Goal: Information Seeking & Learning: Compare options

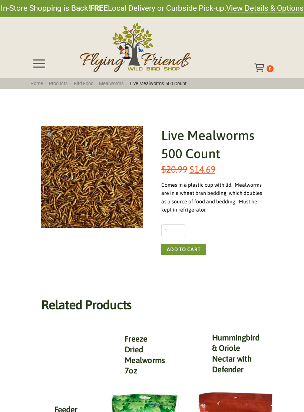
click at [40, 57] on div "Toggle Off Canvas Content" at bounding box center [39, 63] width 18 height 18
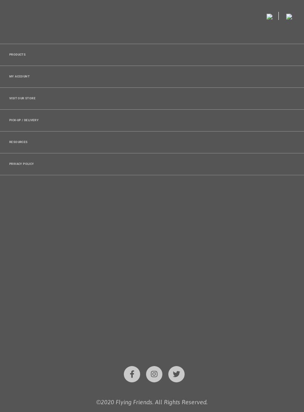
click at [29, 56] on div "Products" at bounding box center [152, 54] width 304 height 21
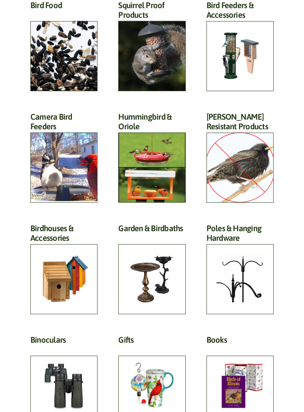
scroll to position [83, 0]
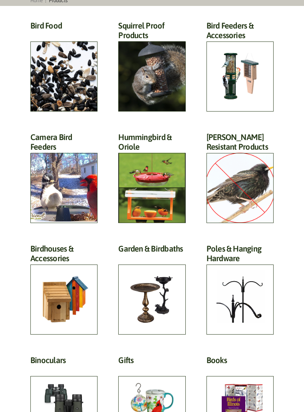
click at [149, 37] on h2 "Squirrel Proof Products (42)" at bounding box center [151, 33] width 67 height 24
click at [265, 44] on h2 "Bird Feeders & Accessories (172)" at bounding box center [239, 33] width 67 height 24
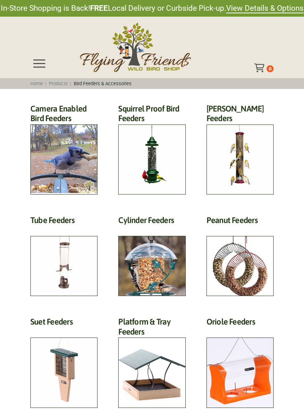
click at [37, 66] on span "Toggle Off Canvas Content" at bounding box center [39, 63] width 12 height 8
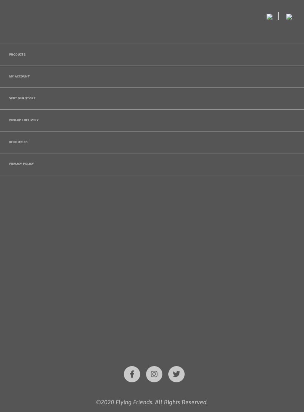
click at [23, 56] on span "Products" at bounding box center [17, 54] width 16 height 3
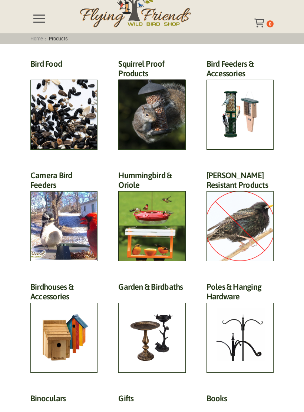
scroll to position [45, 0]
click at [250, 83] on h2 "Bird Feeders & Accessories (172)" at bounding box center [239, 71] width 67 height 24
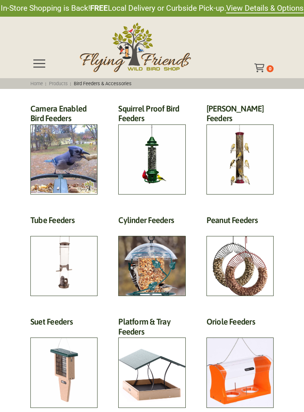
click at [170, 229] on h2 "Cylinder Feeders (5)" at bounding box center [151, 222] width 67 height 14
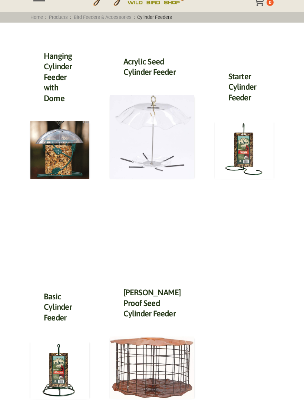
scroll to position [66, 0]
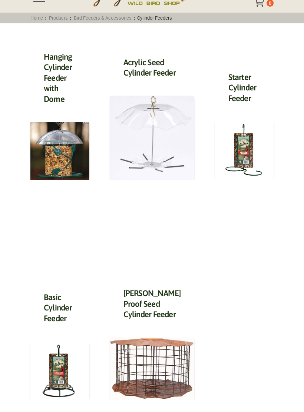
click at [165, 374] on img at bounding box center [152, 368] width 84 height 63
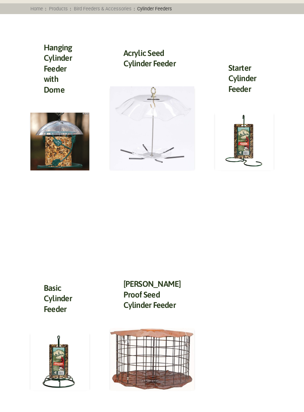
click at [78, 140] on img at bounding box center [59, 142] width 59 height 58
click at [159, 142] on img at bounding box center [152, 128] width 84 height 84
click at [66, 363] on img at bounding box center [59, 361] width 59 height 59
click at [245, 124] on img at bounding box center [244, 141] width 59 height 59
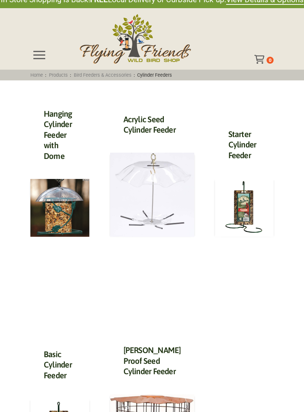
scroll to position [0, 0]
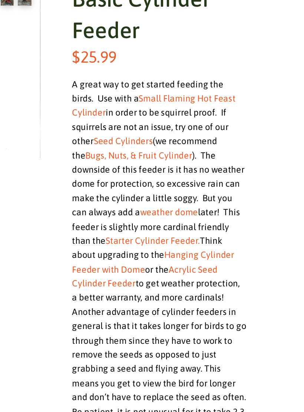
click at [161, 289] on link "Hanging Cylinder Feeder with Dome" at bounding box center [208, 296] width 94 height 14
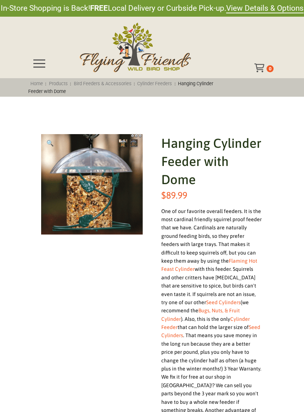
click at [115, 315] on div "🔍" at bounding box center [92, 332] width 102 height 396
click at [121, 321] on div "🔍" at bounding box center [92, 332] width 102 height 396
click at [120, 321] on div "🔍" at bounding box center [92, 332] width 102 height 396
click at [119, 317] on div "🔍" at bounding box center [92, 332] width 102 height 396
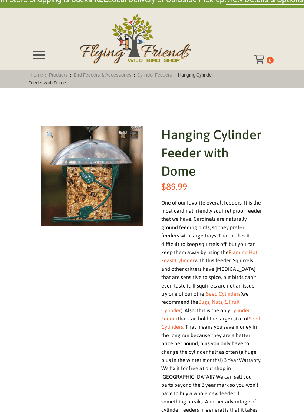
scroll to position [9, 0]
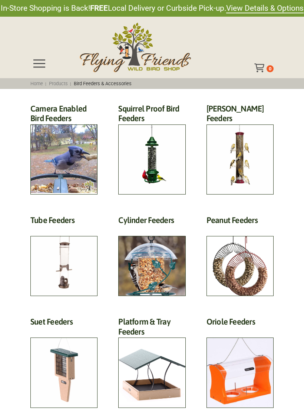
scroll to position [9, 0]
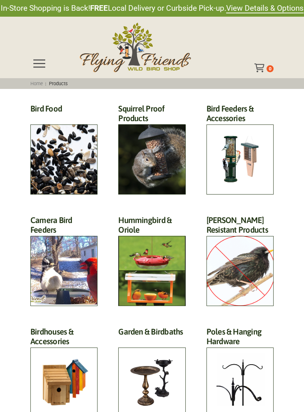
scroll to position [54, 0]
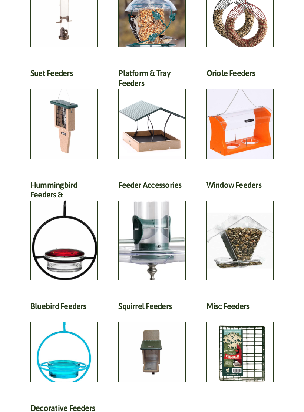
scroll to position [249, 0]
click at [249, 194] on h2 "Window Feeders (15)" at bounding box center [239, 187] width 67 height 14
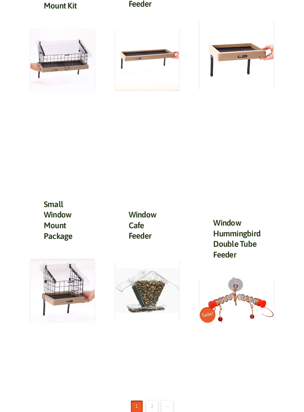
scroll to position [646, 0]
click at [159, 277] on img at bounding box center [147, 291] width 64 height 64
